Goal: Task Accomplishment & Management: Manage account settings

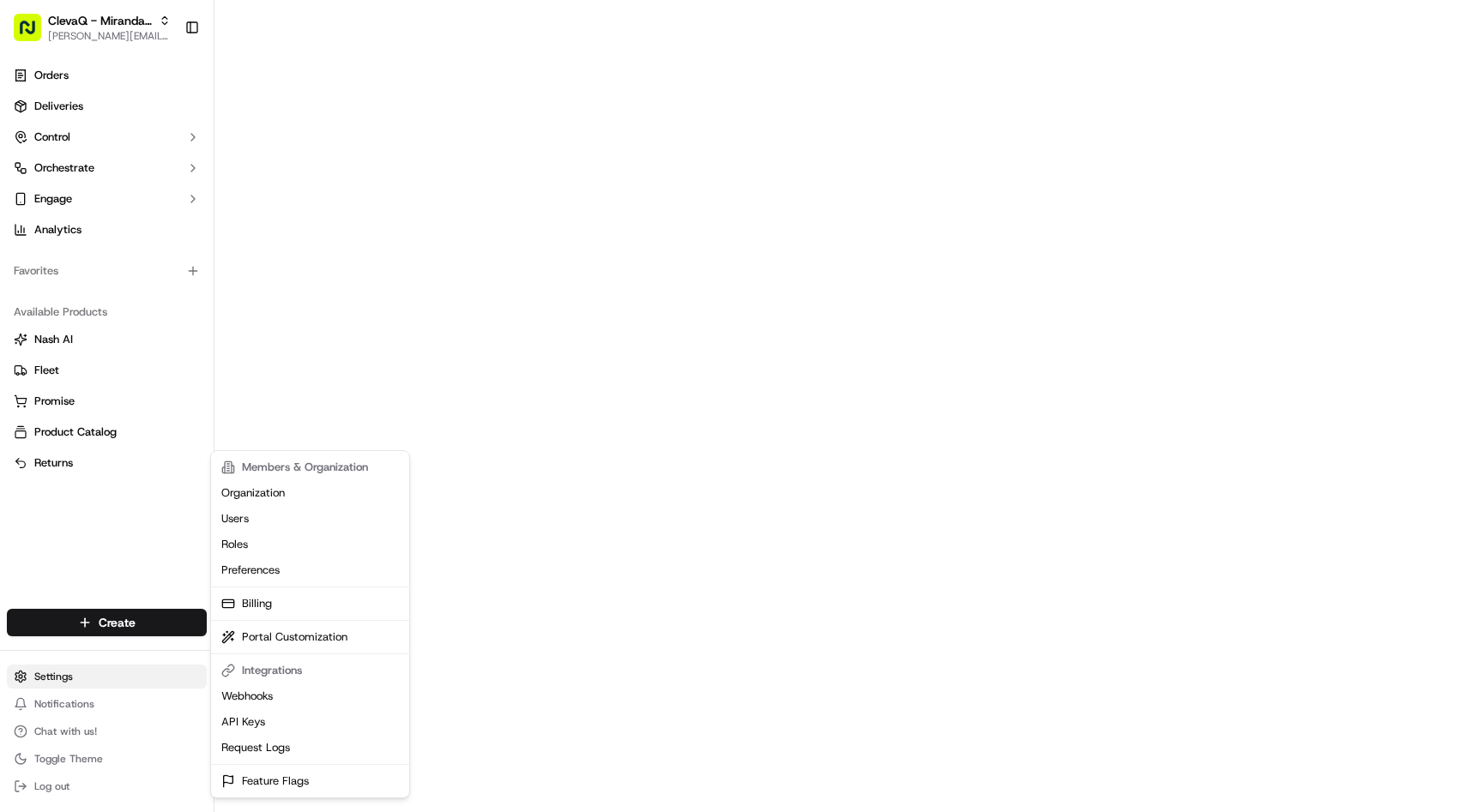
click at [75, 681] on html "[PERSON_NAME] RSL [PERSON_NAME][EMAIL_ADDRESS][DOMAIN_NAME] Toggle Sidebar Orde…" at bounding box center [733, 406] width 1467 height 812
click at [300, 503] on link "Organization" at bounding box center [310, 493] width 192 height 26
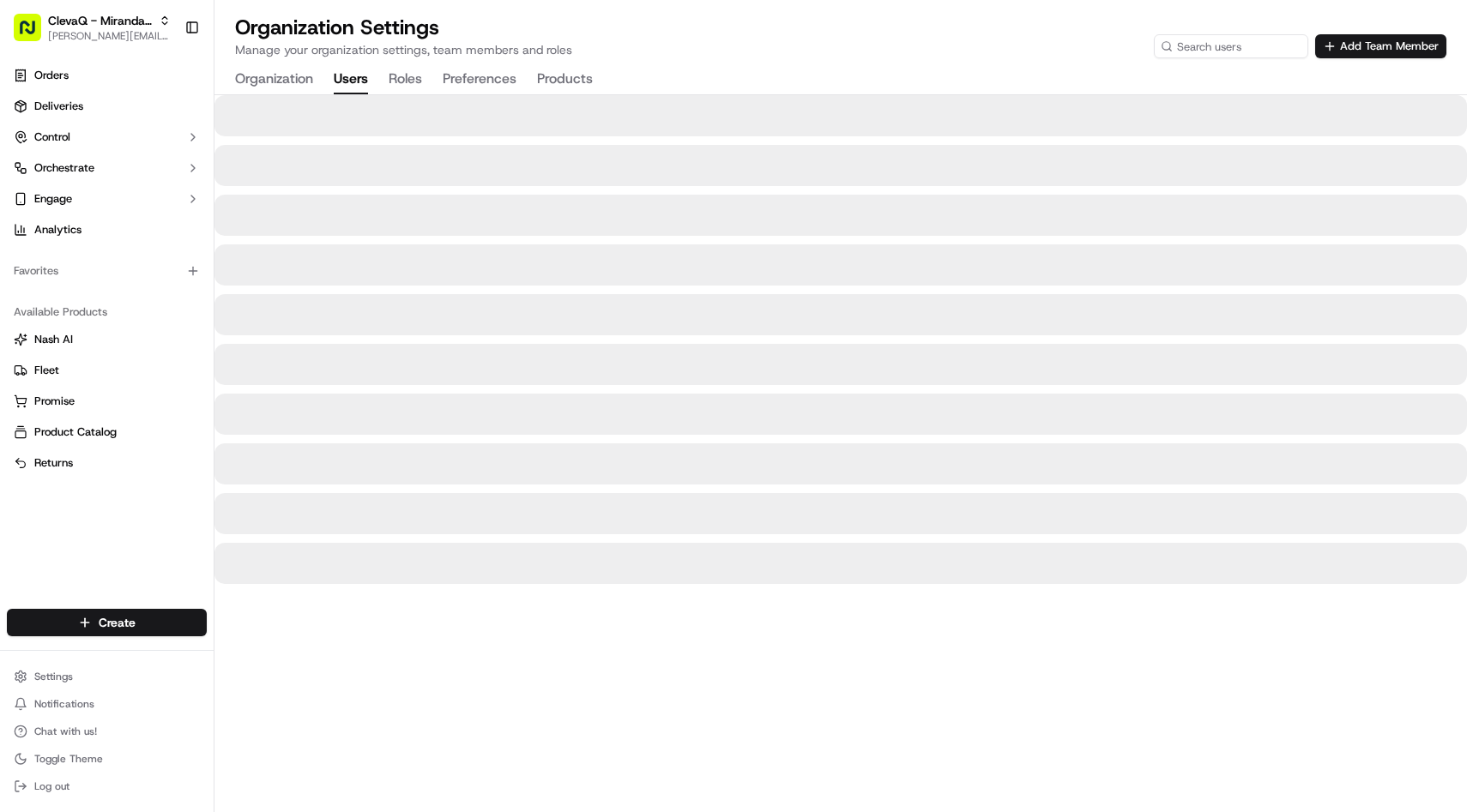
click at [364, 86] on button "Users" at bounding box center [351, 79] width 35 height 29
